Goal: Task Accomplishment & Management: Manage account settings

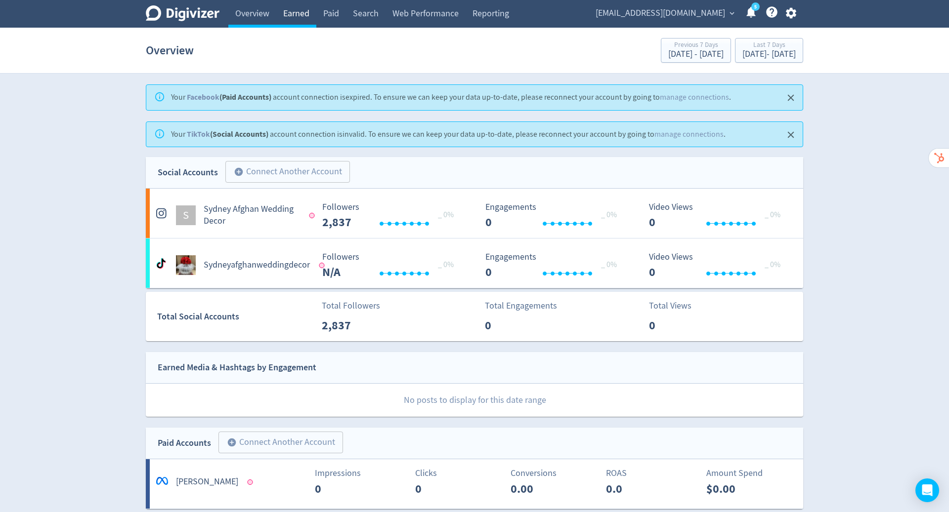
click at [296, 13] on link "Earned" at bounding box center [296, 14] width 40 height 28
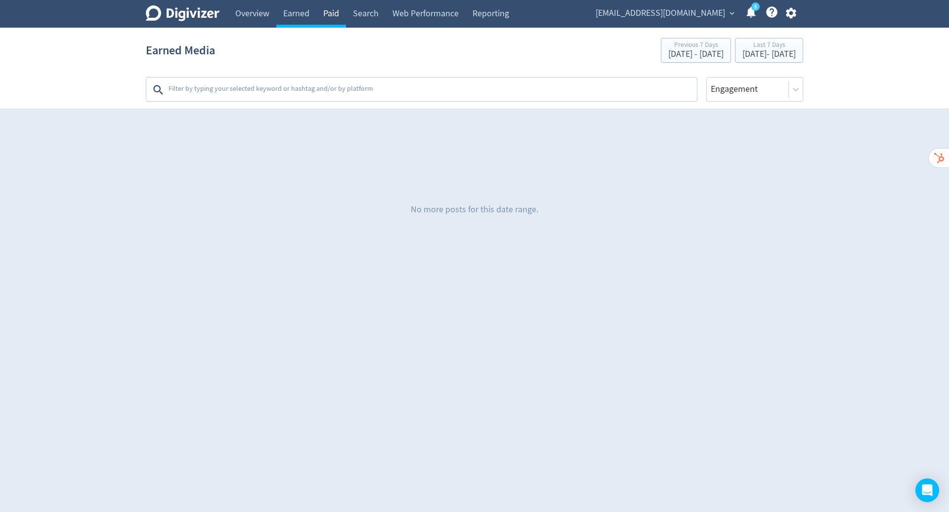
click at [336, 13] on link "Paid" at bounding box center [331, 14] width 30 height 28
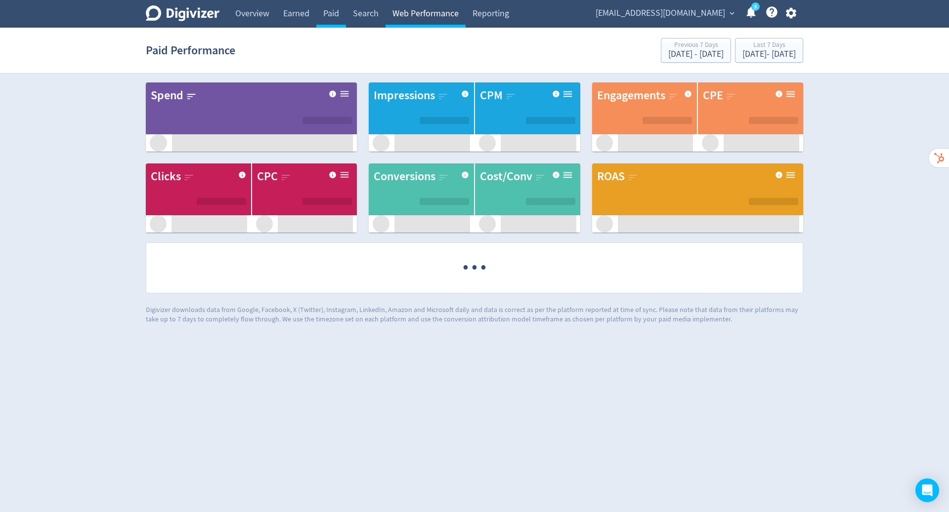
click at [390, 8] on link "Web Performance" at bounding box center [425, 14] width 80 height 28
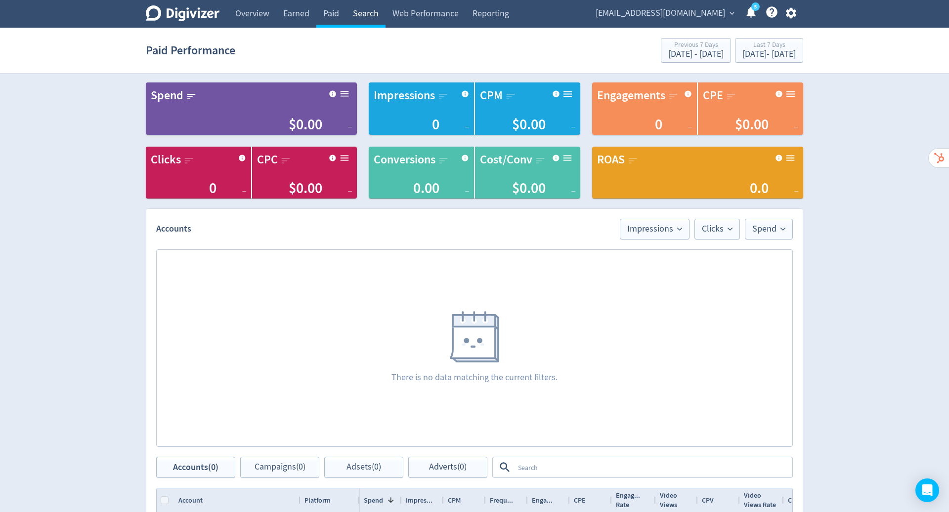
click at [367, 10] on link "Search" at bounding box center [366, 14] width 40 height 28
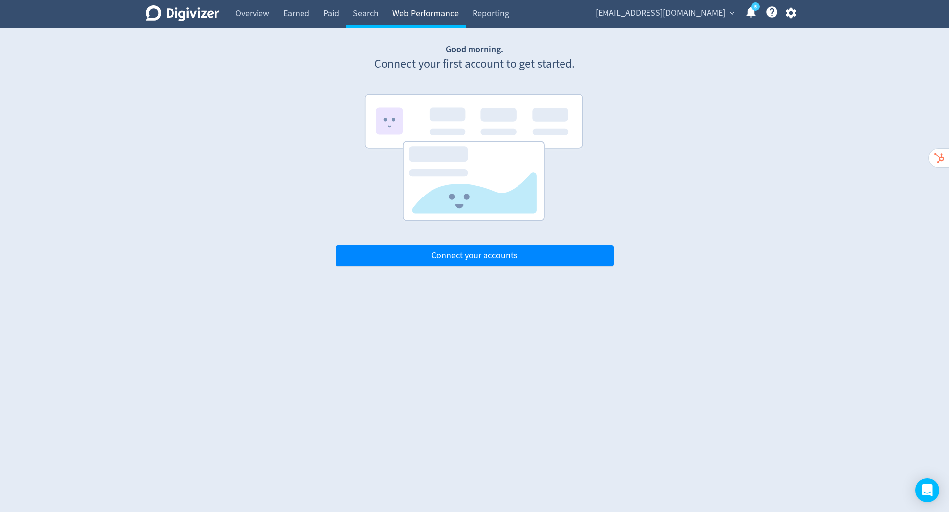
click at [404, 12] on link "Web Performance" at bounding box center [425, 14] width 80 height 28
click at [484, 5] on link "Reporting" at bounding box center [491, 14] width 50 height 28
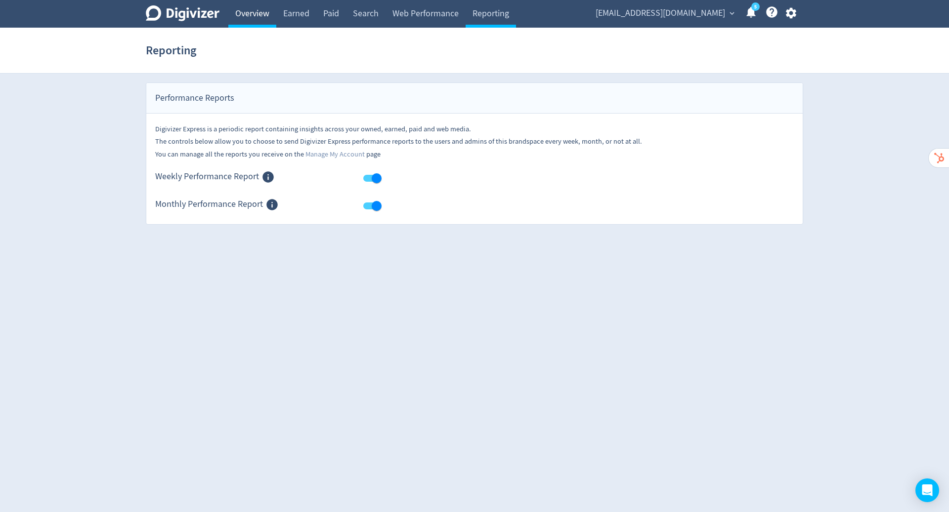
click at [256, 6] on link "Overview" at bounding box center [252, 14] width 48 height 28
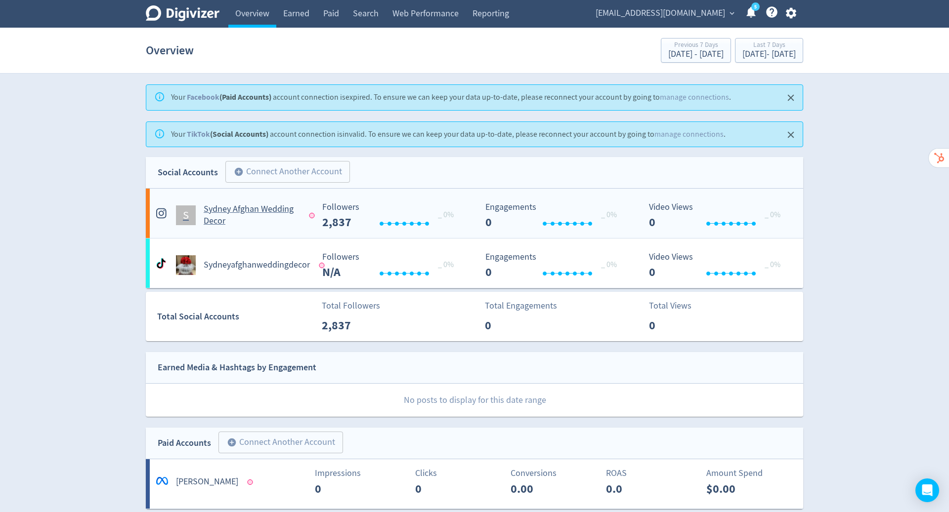
click at [266, 213] on h5 "Sydney Afghan Wedding Decor" at bounding box center [252, 216] width 96 height 24
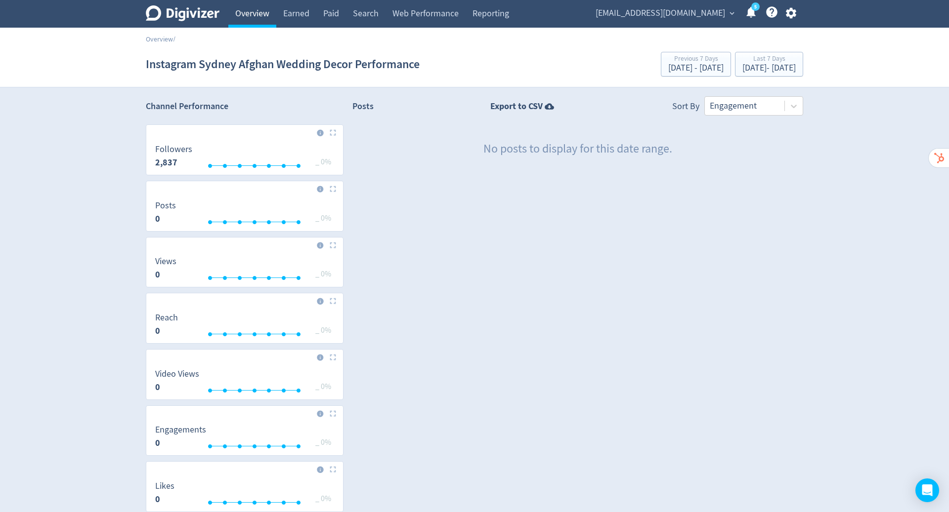
click at [245, 12] on link "Overview" at bounding box center [252, 14] width 48 height 28
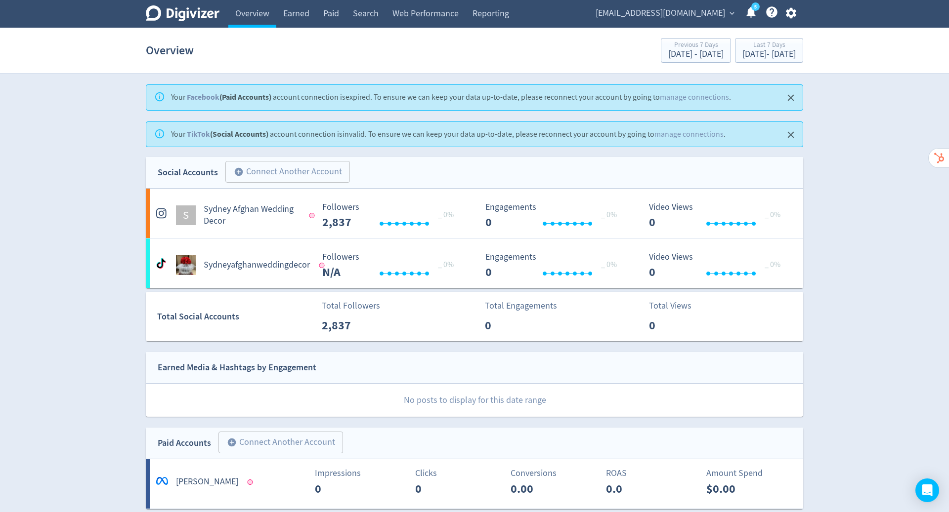
click at [701, 7] on span "[EMAIL_ADDRESS][DOMAIN_NAME]" at bounding box center [660, 13] width 129 height 16
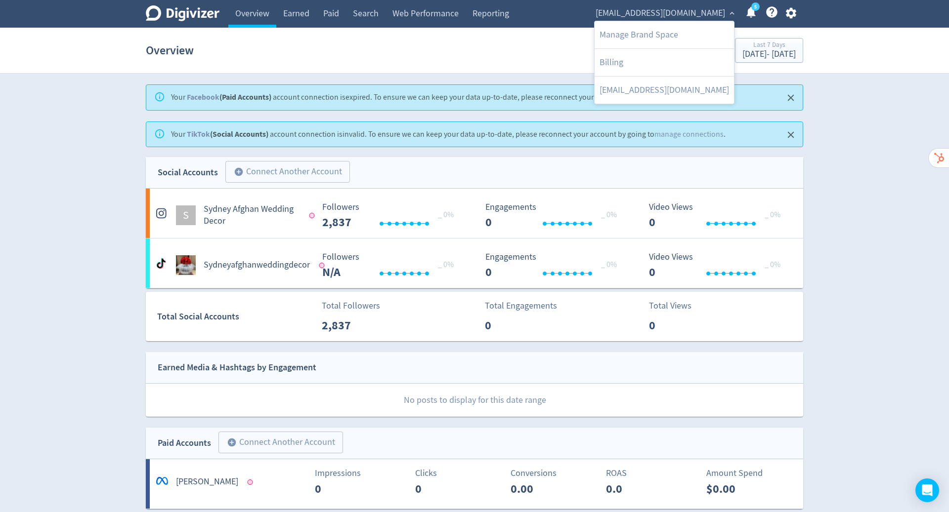
click at [790, 6] on div at bounding box center [474, 256] width 949 height 512
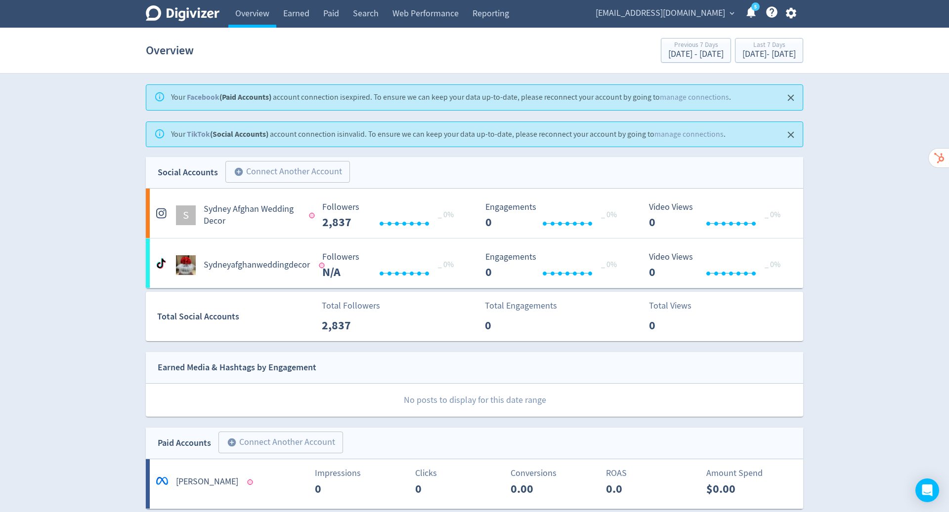
click at [794, 14] on icon "button" at bounding box center [790, 13] width 10 height 11
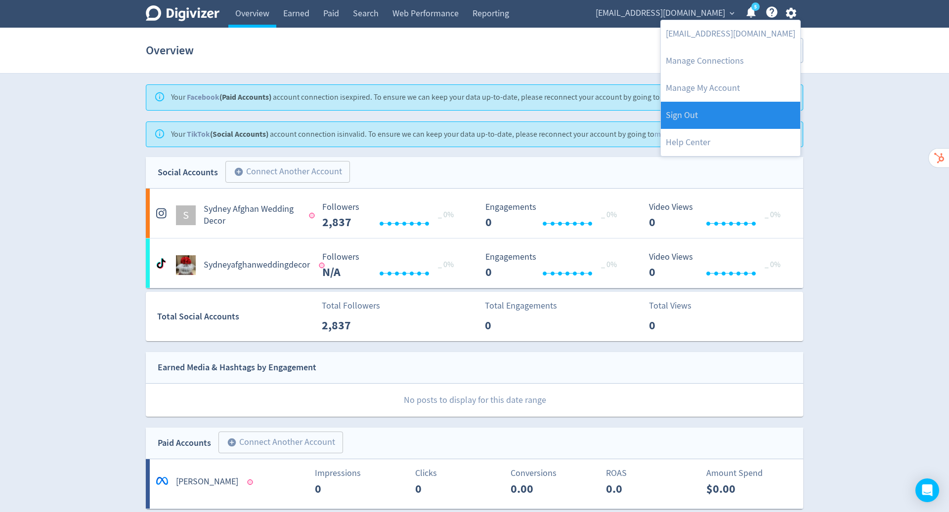
click at [728, 114] on link "Sign Out" at bounding box center [730, 115] width 139 height 27
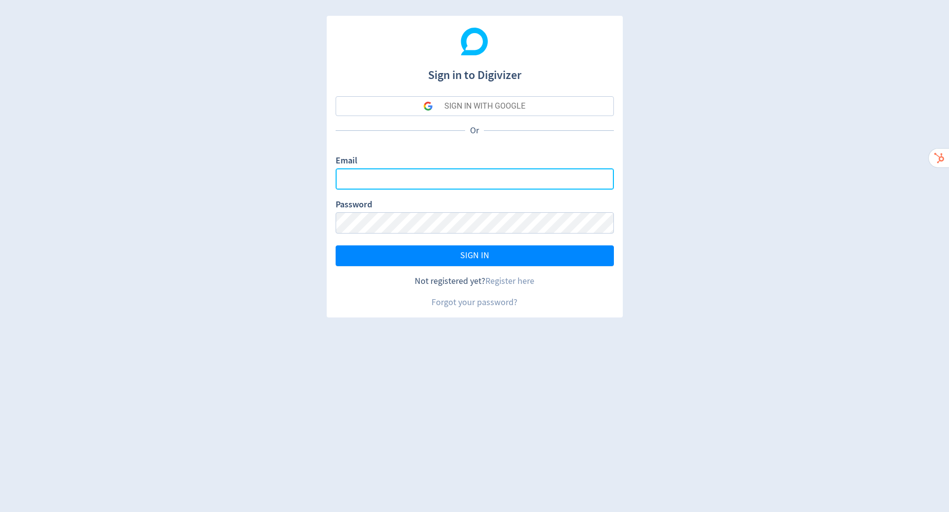
click at [583, 177] on input "Email" at bounding box center [475, 179] width 278 height 21
type input "[PERSON_NAME][EMAIL_ADDRESS][PERSON_NAME][DOMAIN_NAME]"
